Goal: Task Accomplishment & Management: Manage account settings

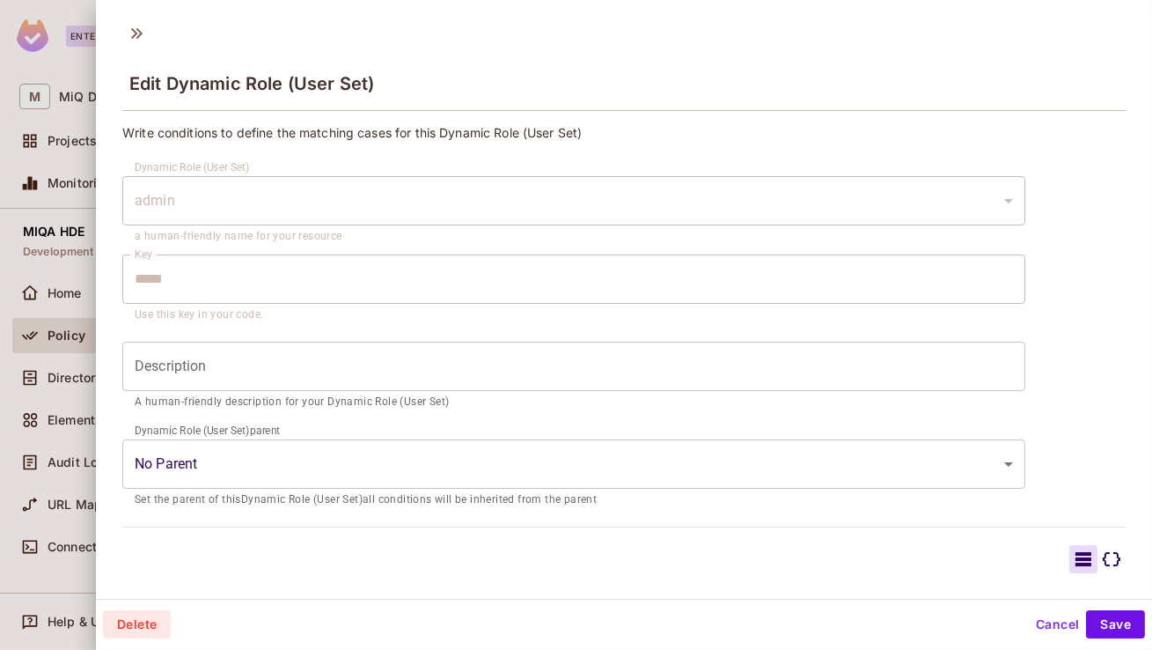
scroll to position [180, 0]
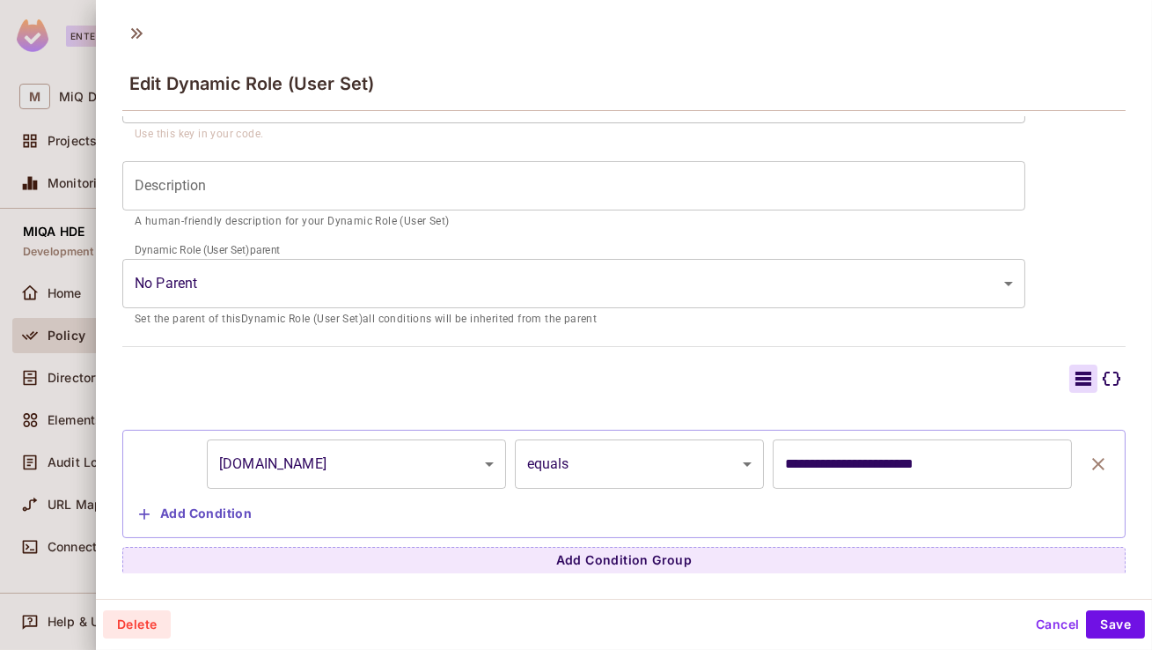
click at [1053, 632] on button "Cancel" at bounding box center [1057, 624] width 57 height 28
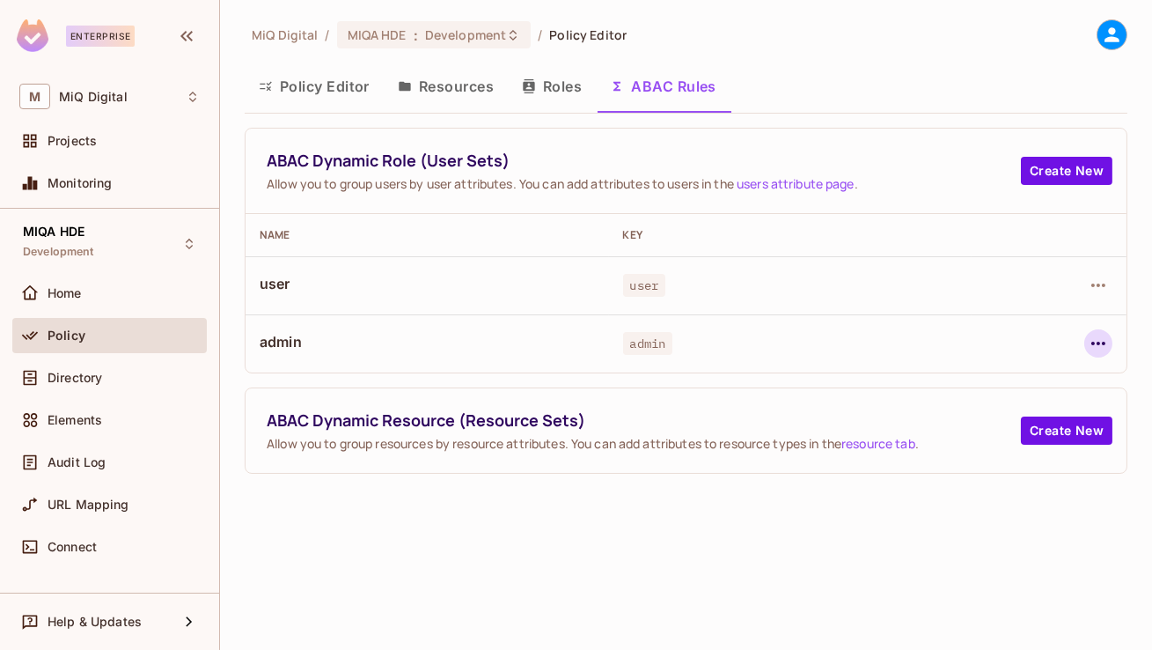
click at [1098, 337] on icon "button" at bounding box center [1098, 343] width 21 height 21
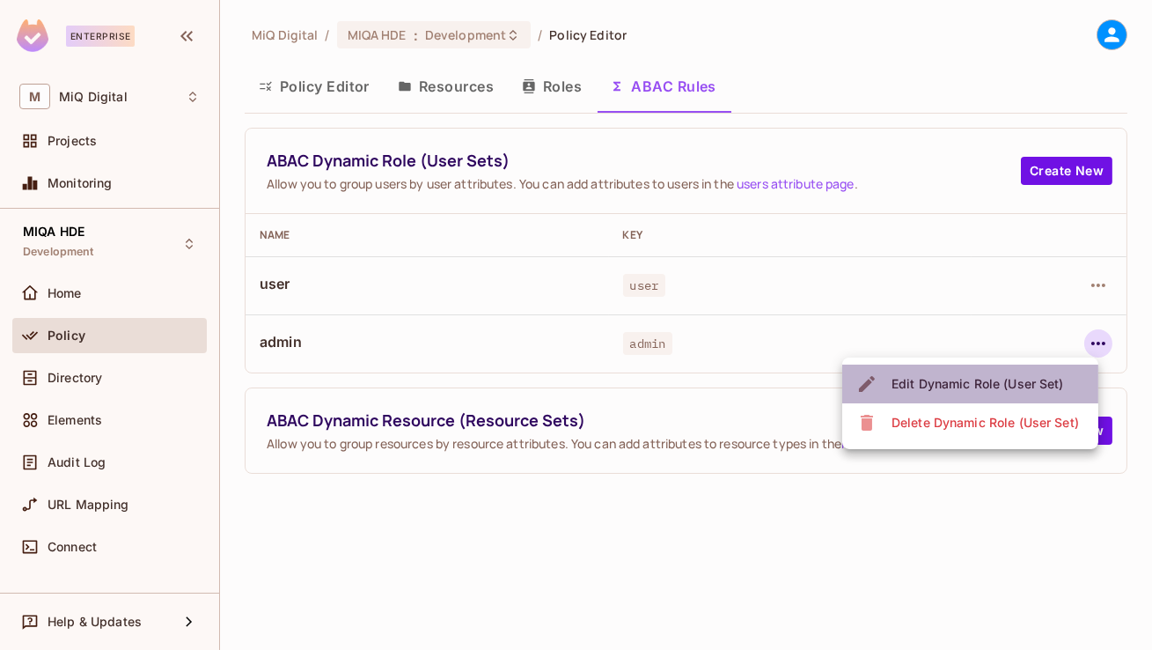
click at [1002, 378] on div "Edit Dynamic Role (User Set)" at bounding box center [978, 384] width 173 height 18
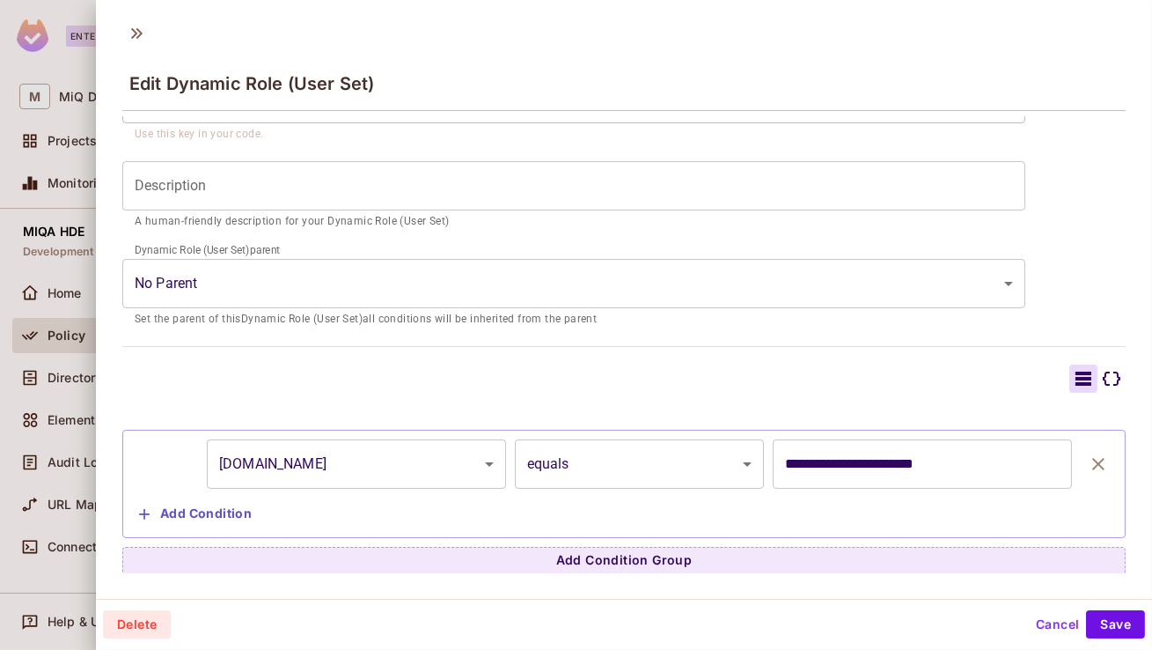
click at [848, 461] on input "**********" at bounding box center [922, 463] width 299 height 49
type input "**********"
click at [1129, 615] on button "Save" at bounding box center [1115, 624] width 59 height 28
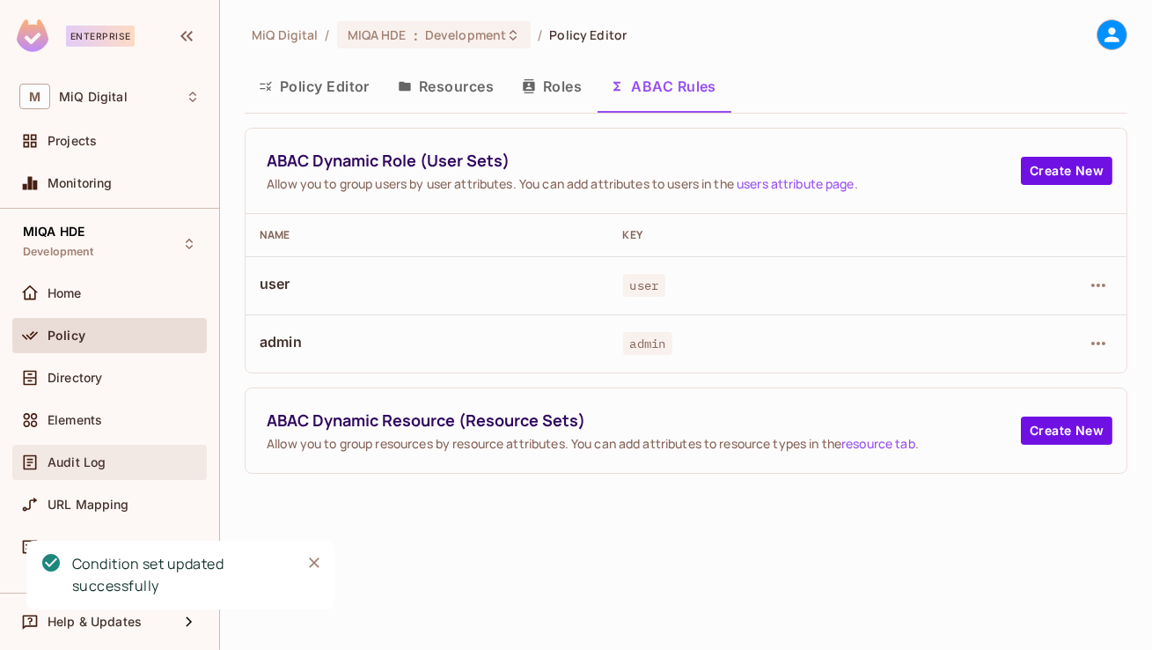
click at [77, 464] on span "Audit Log" at bounding box center [77, 462] width 58 height 14
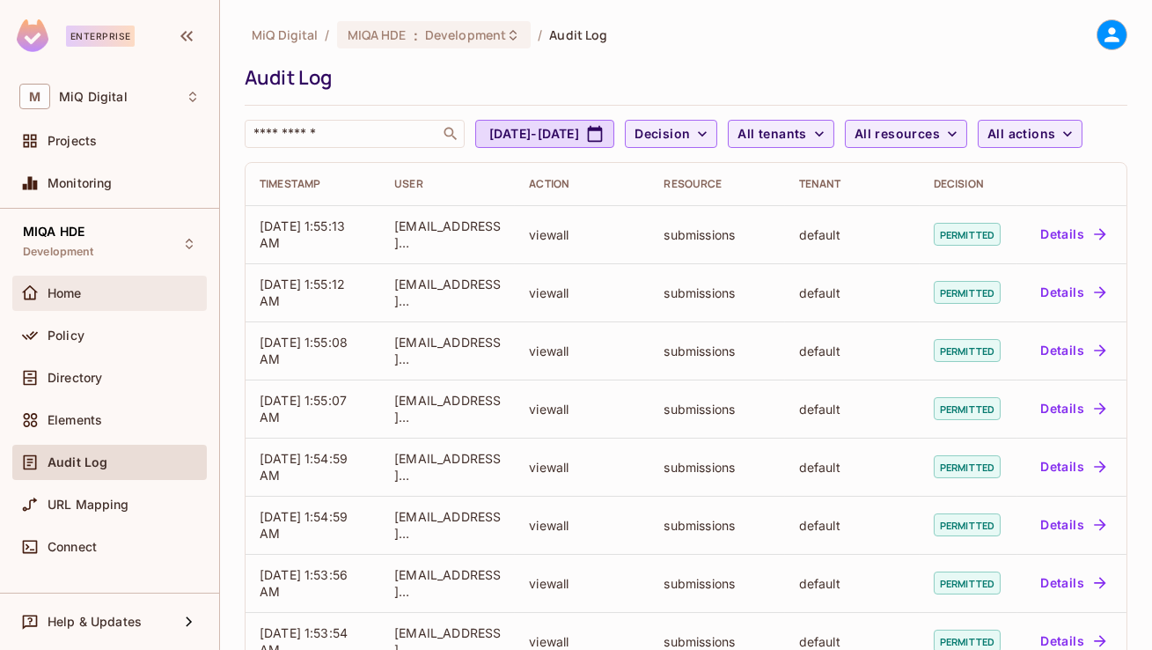
click at [144, 302] on div "Home" at bounding box center [109, 293] width 180 height 21
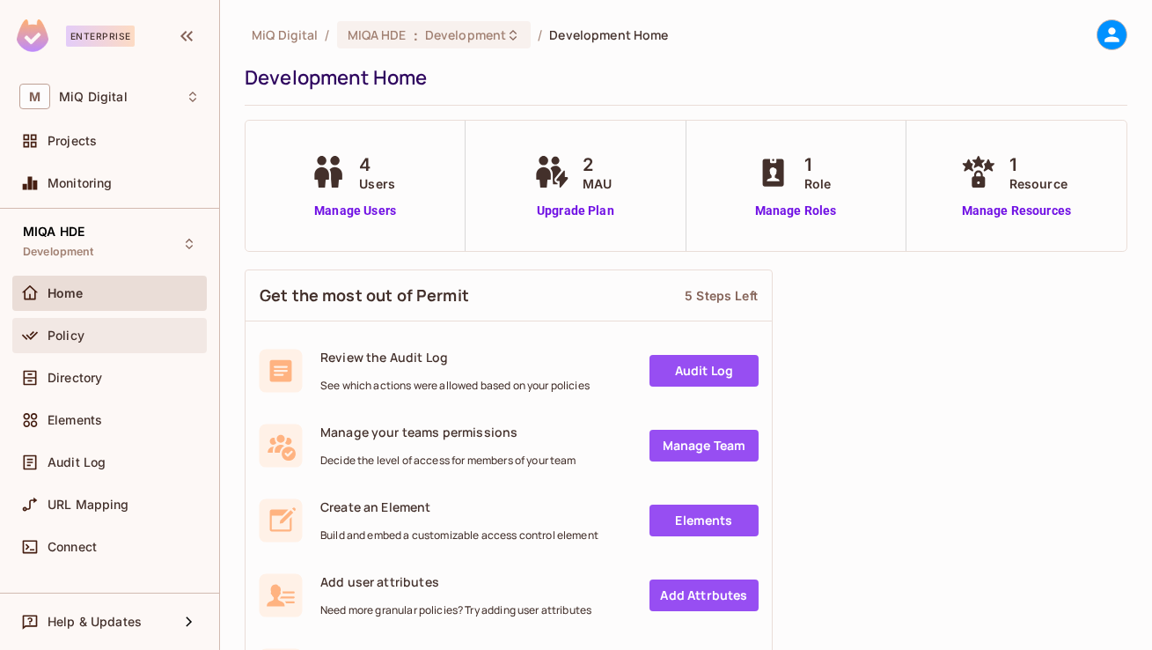
click at [135, 328] on div "Policy" at bounding box center [124, 335] width 152 height 14
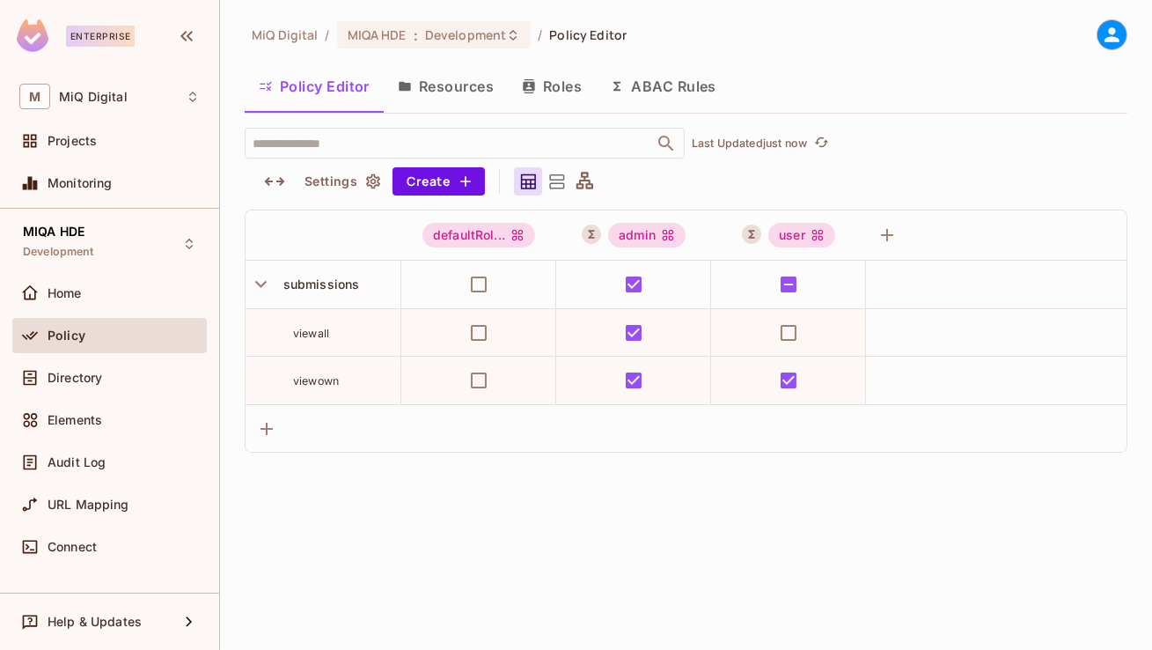
click at [428, 100] on button "Resources" at bounding box center [446, 86] width 124 height 44
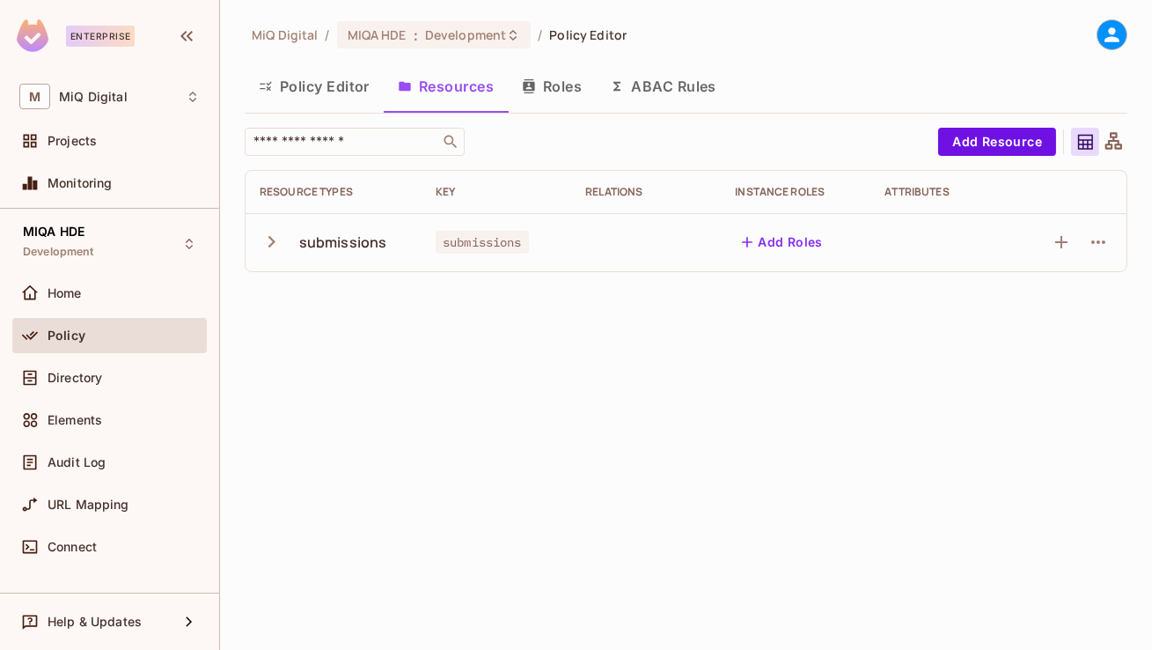
click at [667, 92] on button "ABAC Rules" at bounding box center [663, 86] width 135 height 44
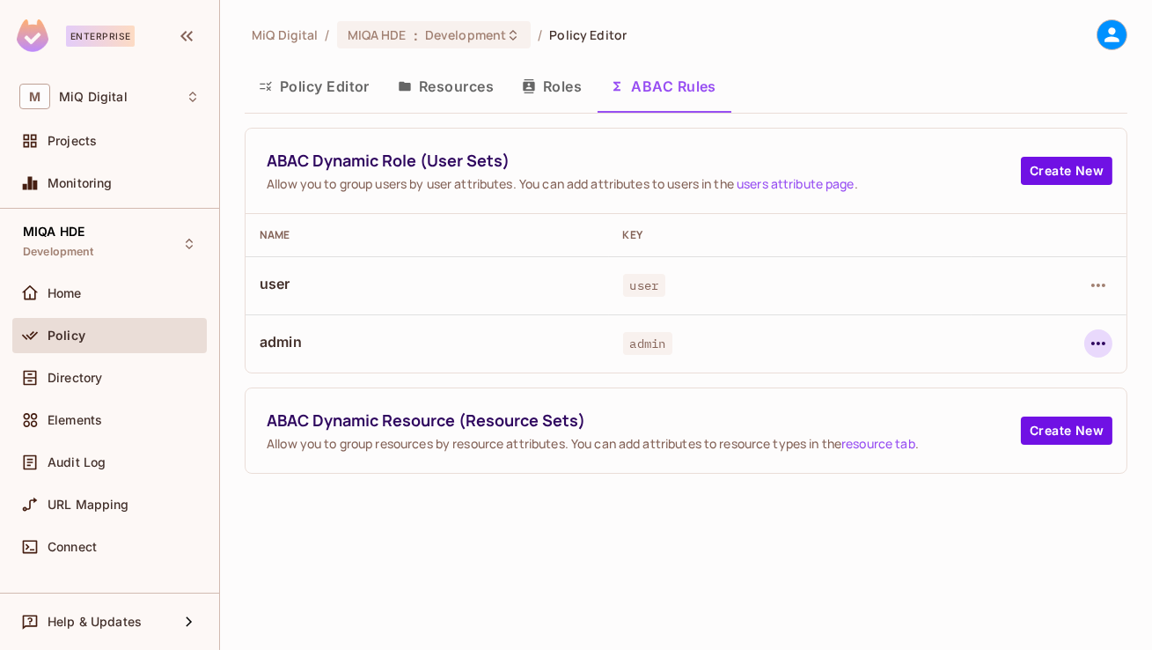
click at [1103, 335] on icon "button" at bounding box center [1098, 343] width 21 height 21
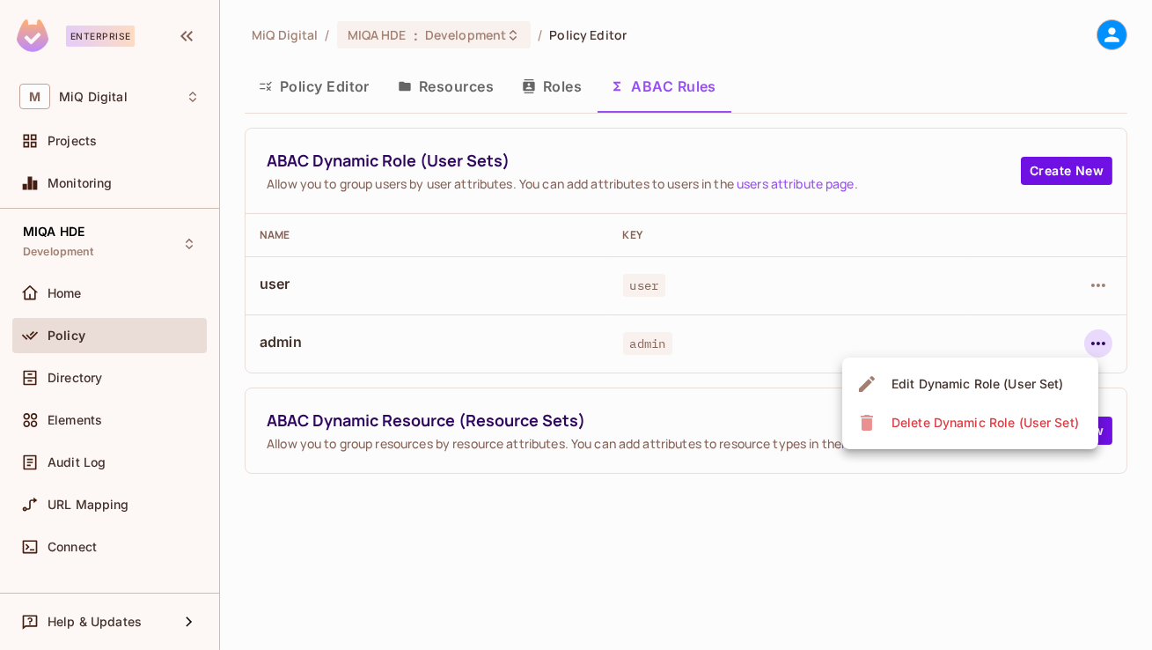
click at [1014, 373] on span "Edit Dynamic Role (User Set)" at bounding box center [978, 384] width 183 height 28
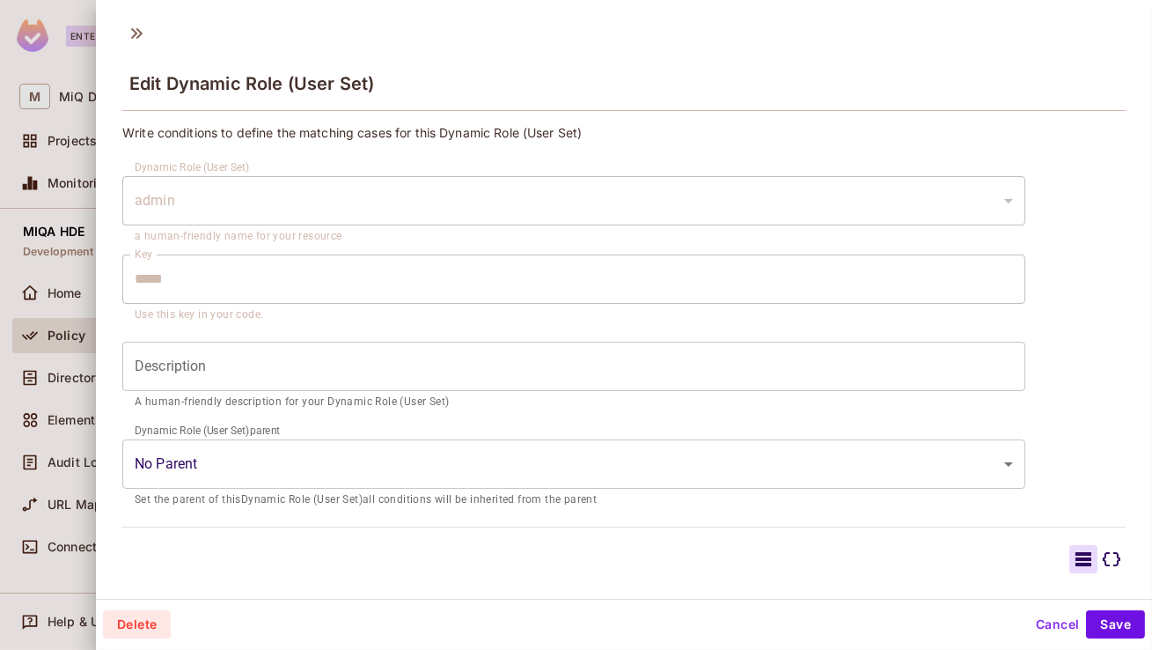
scroll to position [180, 0]
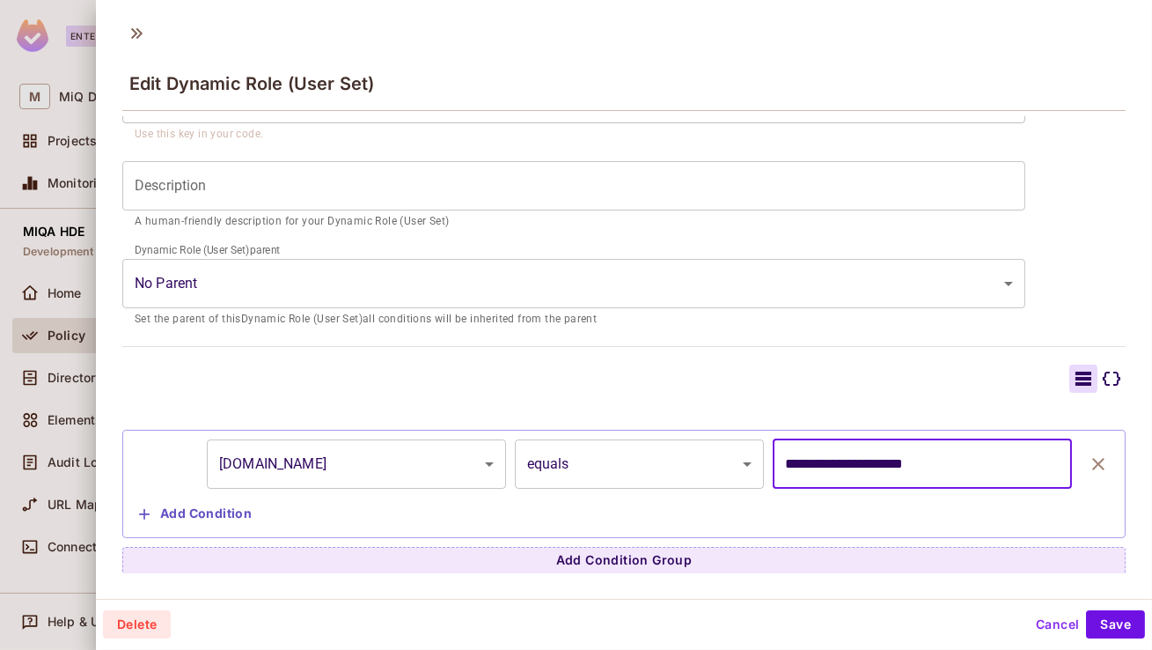
click at [838, 465] on input "**********" at bounding box center [922, 463] width 299 height 49
type input "**********"
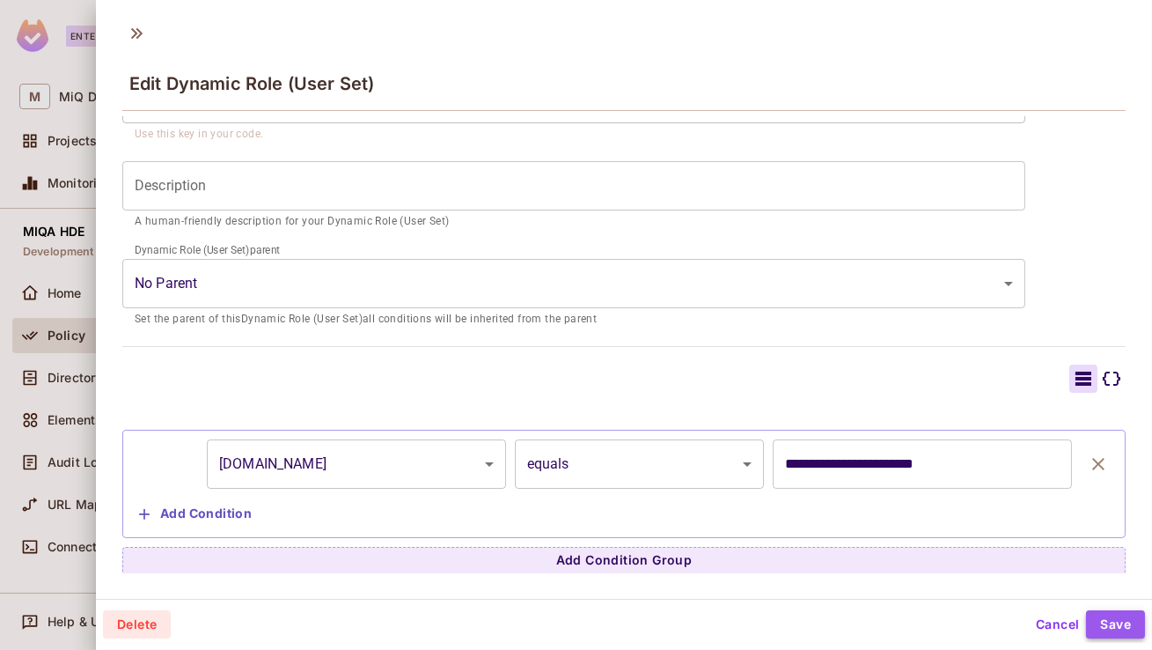
click at [1114, 618] on button "Save" at bounding box center [1115, 624] width 59 height 28
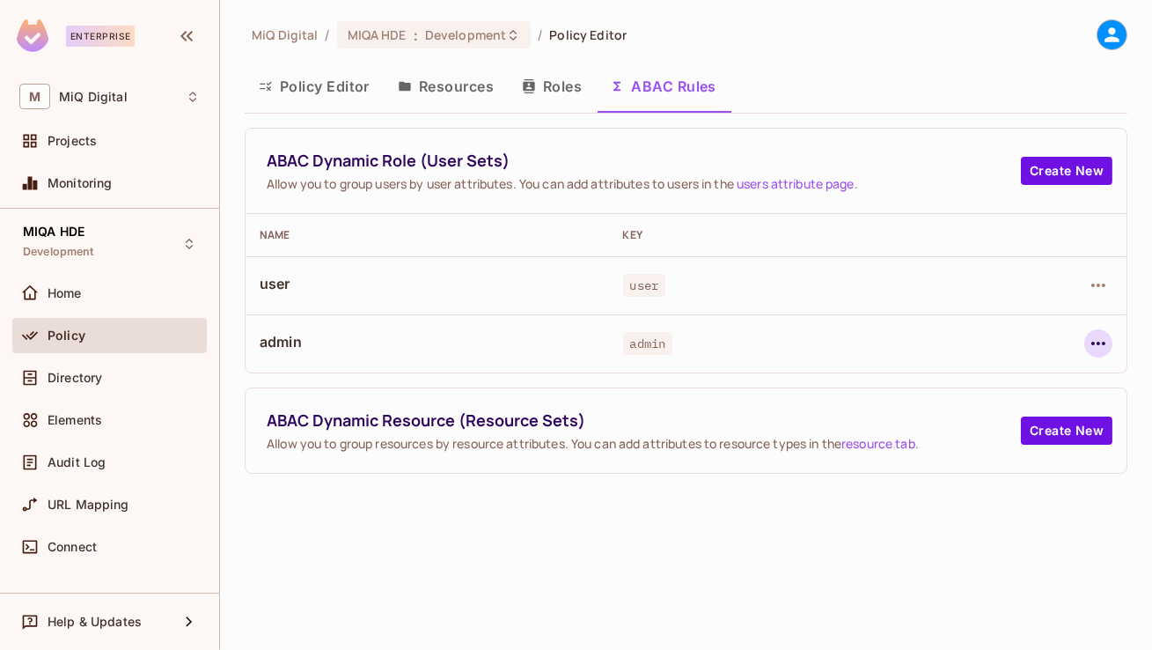
click at [1092, 347] on icon "button" at bounding box center [1098, 343] width 21 height 21
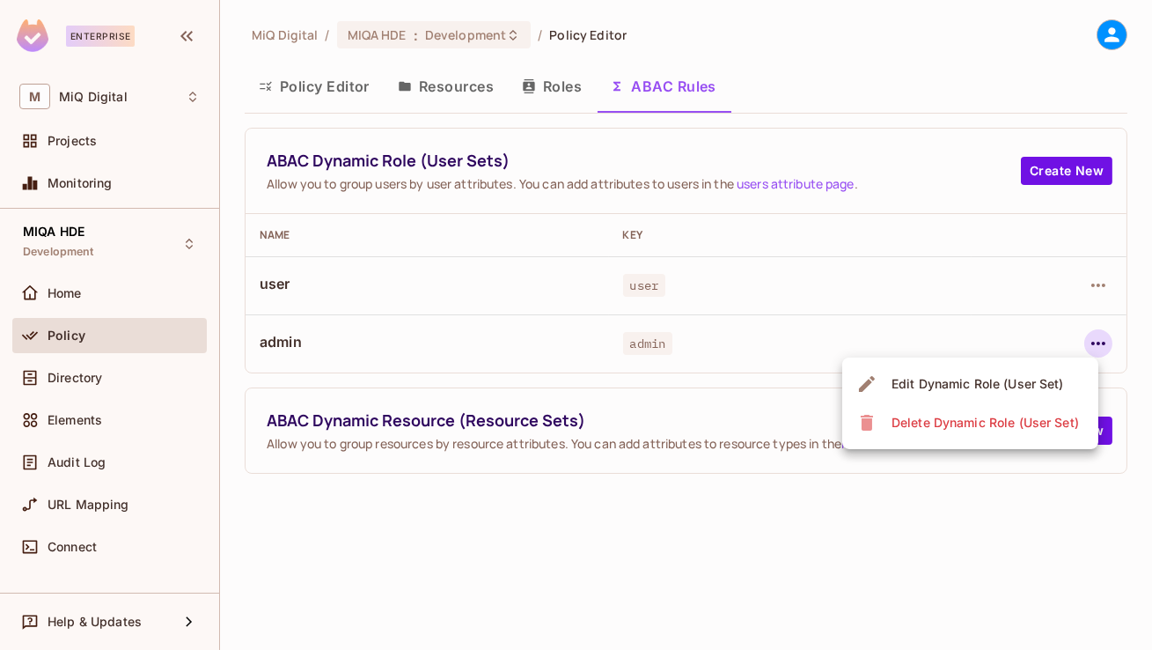
click at [1007, 399] on li "Edit Dynamic Role (User Set)" at bounding box center [971, 383] width 256 height 39
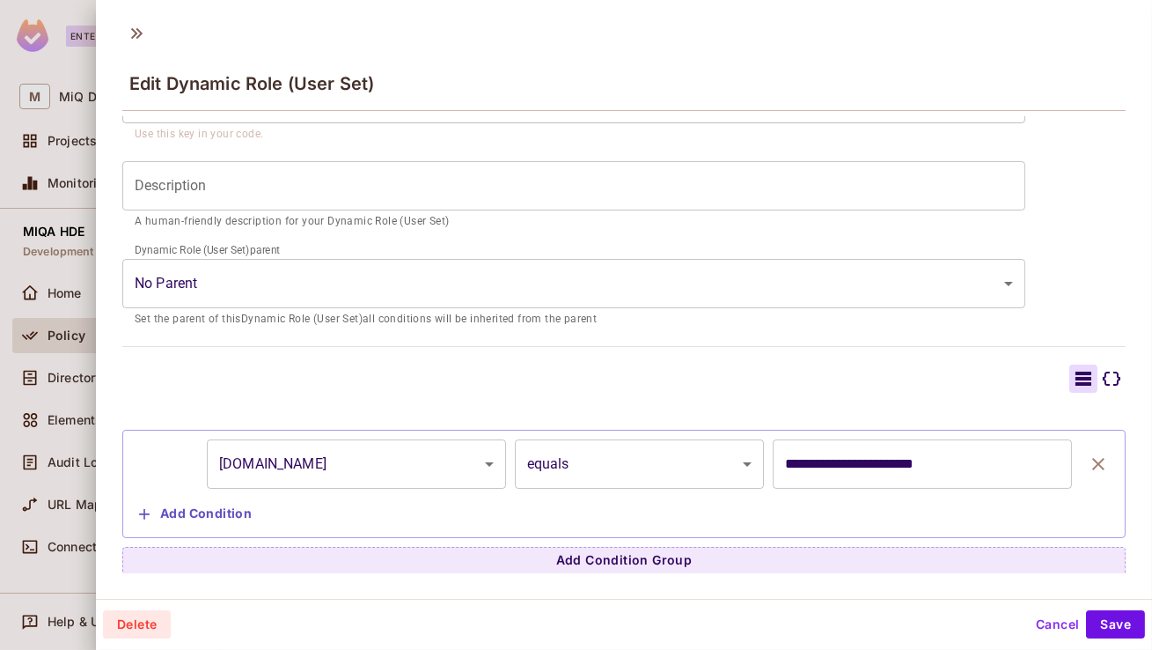
click at [7, 314] on div at bounding box center [576, 325] width 1152 height 650
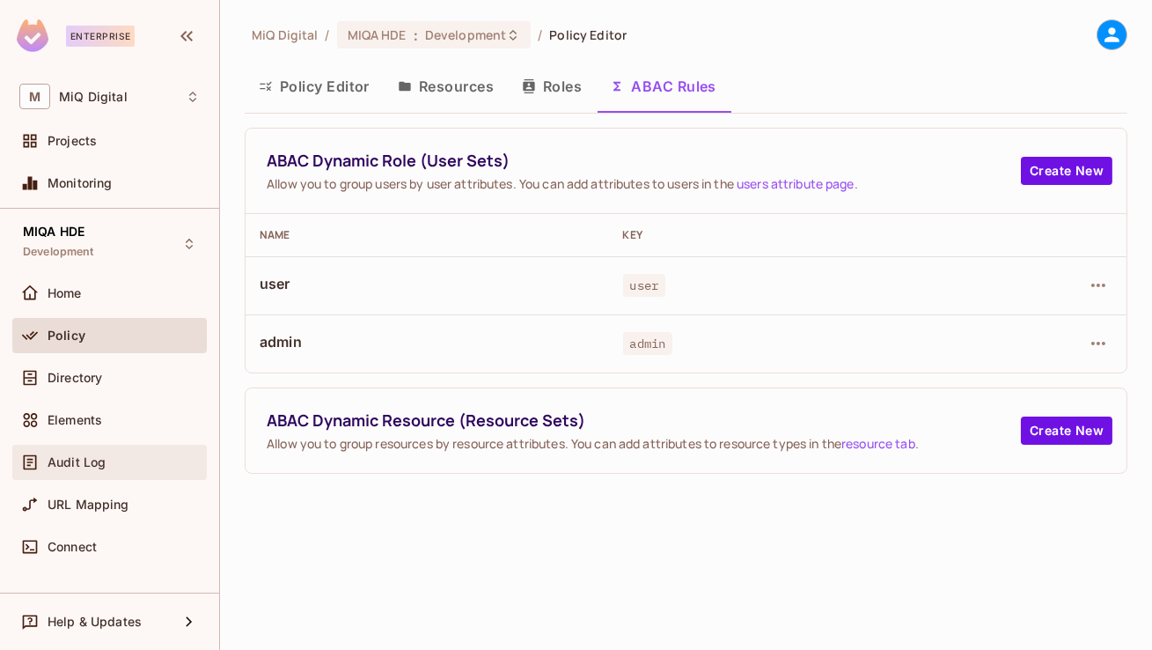
click at [130, 460] on div "Audit Log" at bounding box center [124, 462] width 152 height 14
